Goal: Information Seeking & Learning: Learn about a topic

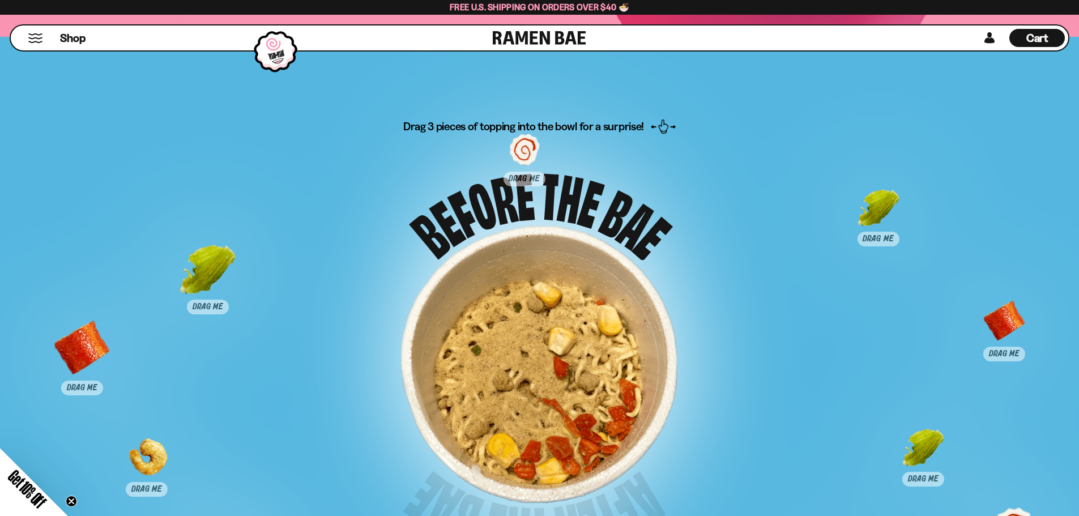
scroll to position [6015, 0]
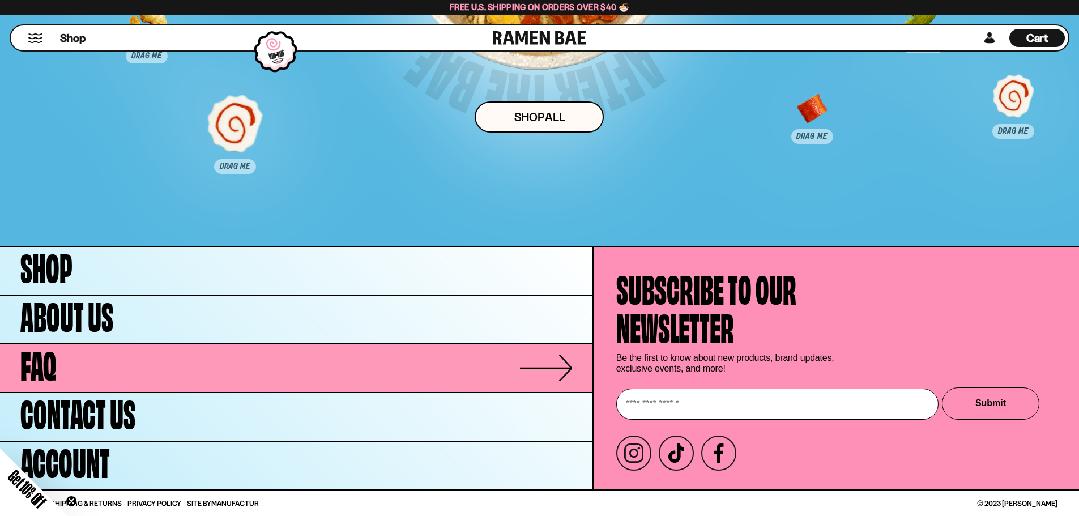
click at [108, 365] on link "FAQ" at bounding box center [296, 368] width 592 height 48
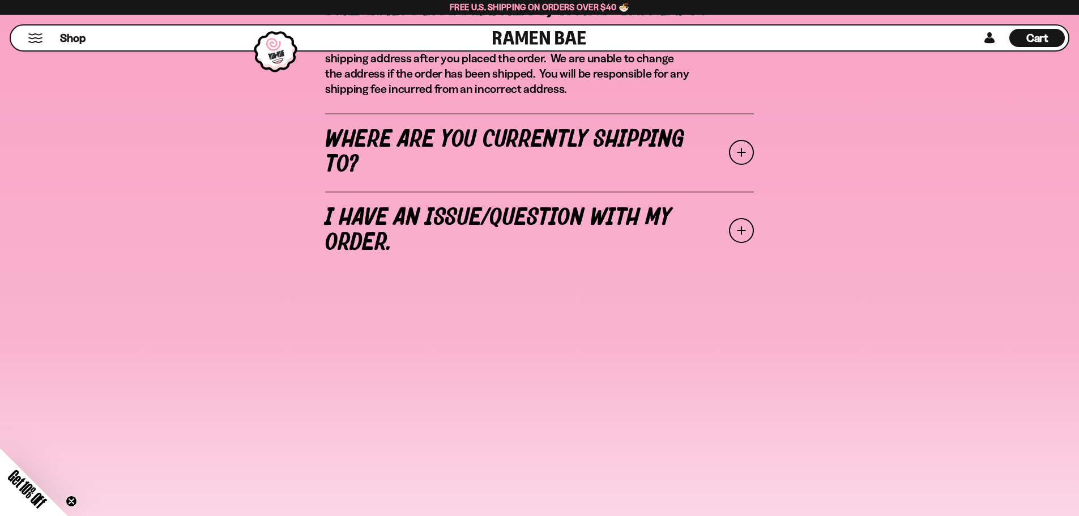
click at [660, 152] on link "Where are you currently shipping to?" at bounding box center [539, 152] width 429 height 78
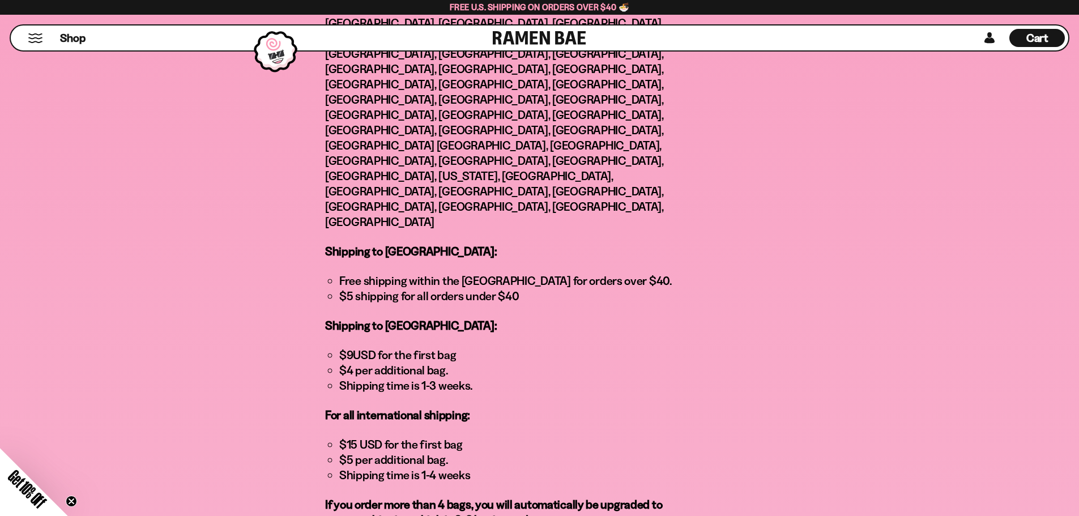
scroll to position [566, 0]
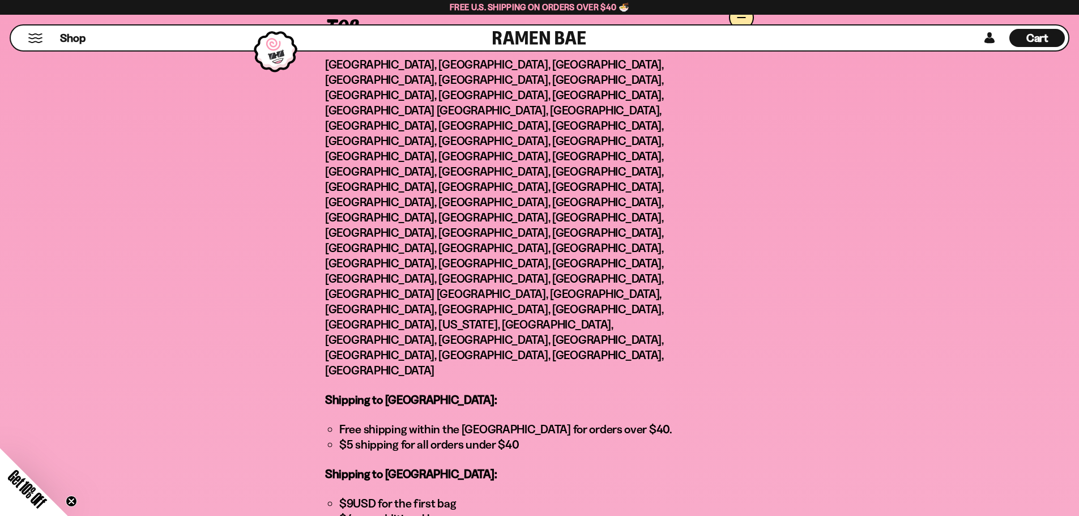
click at [367, 437] on li "$5 shipping for all orders under $40" at bounding box center [514, 444] width 350 height 15
click at [309, 212] on div "I placed an order but need to change the shipping address, what can I do? Pleas…" at bounding box center [539, 349] width 889 height 923
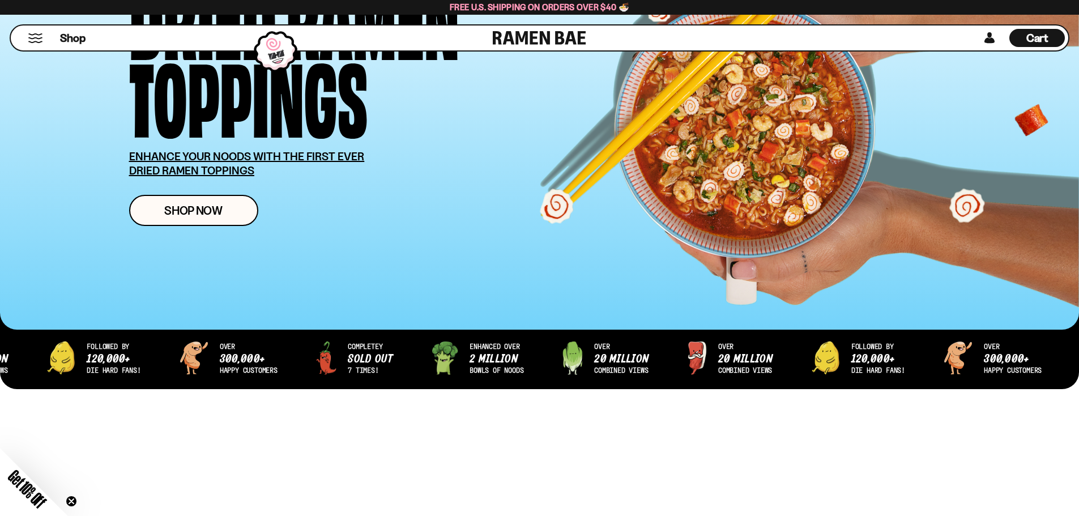
scroll to position [170, 0]
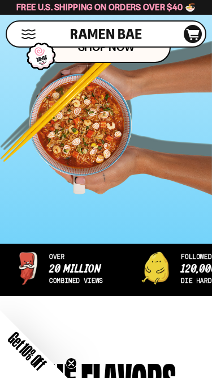
scroll to position [283, 0]
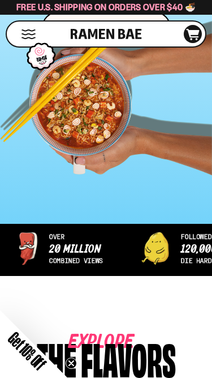
click at [71, 362] on icon "Close teaser" at bounding box center [71, 363] width 5 height 5
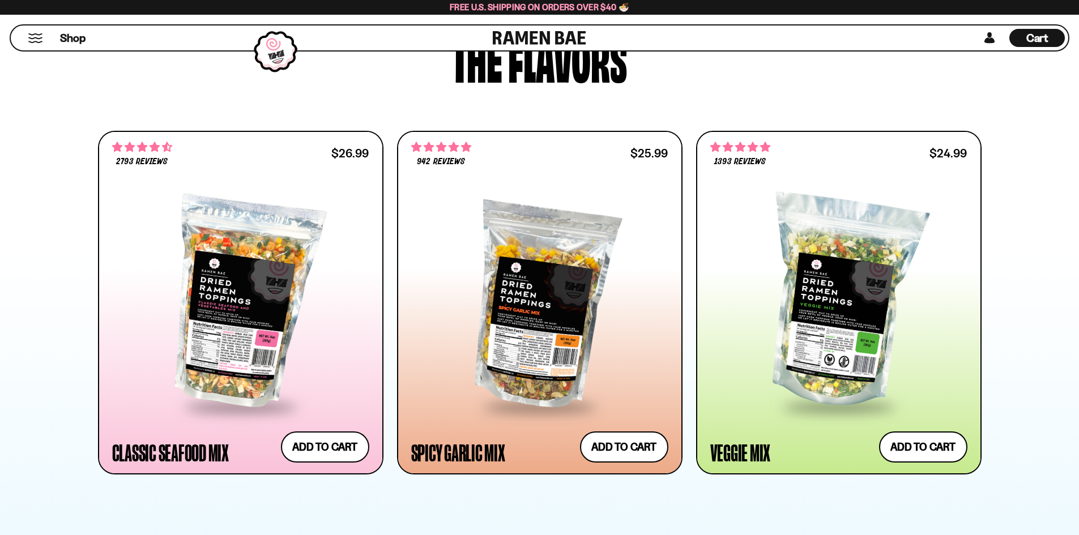
scroll to position [566, 0]
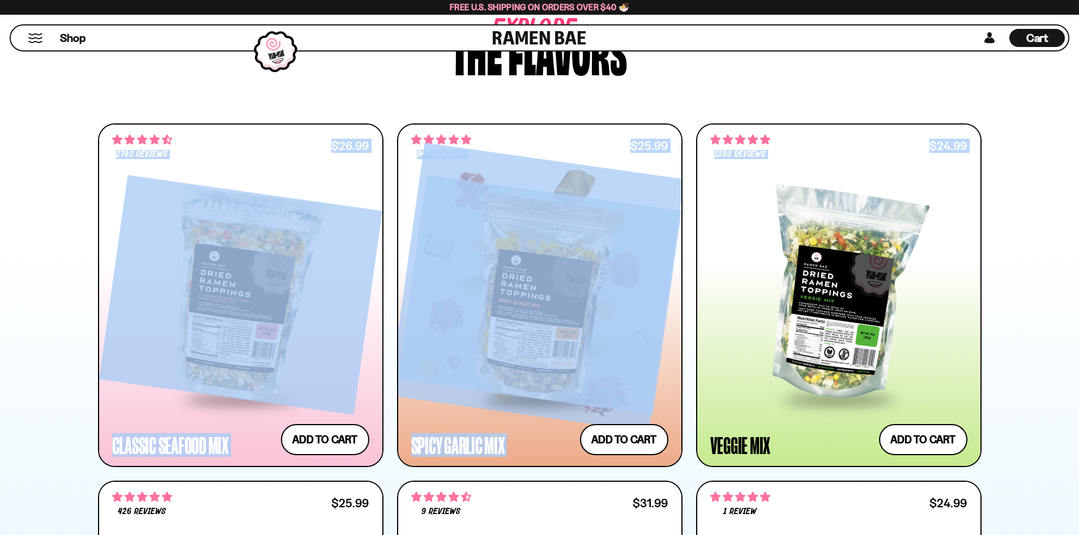
drag, startPoint x: 53, startPoint y: 116, endPoint x: 671, endPoint y: 316, distance: 649.4
